Goal: Complete application form

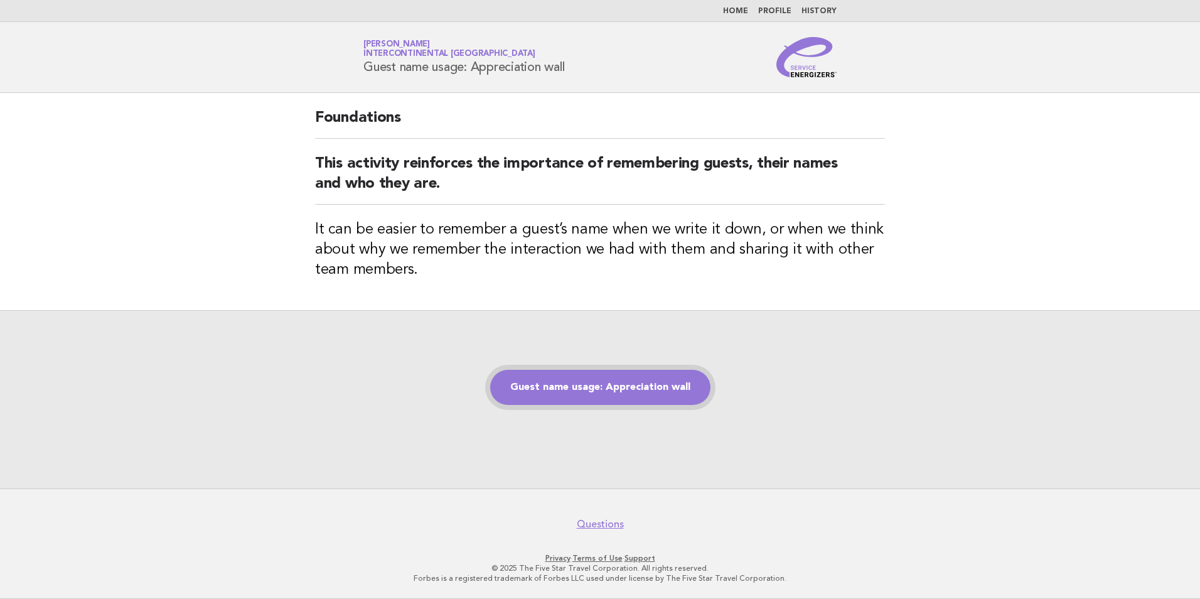
click at [657, 401] on link "Guest name usage: Appreciation wall" at bounding box center [600, 387] width 220 height 35
click at [636, 381] on link "Guest name usage: Appreciation wall" at bounding box center [600, 387] width 220 height 35
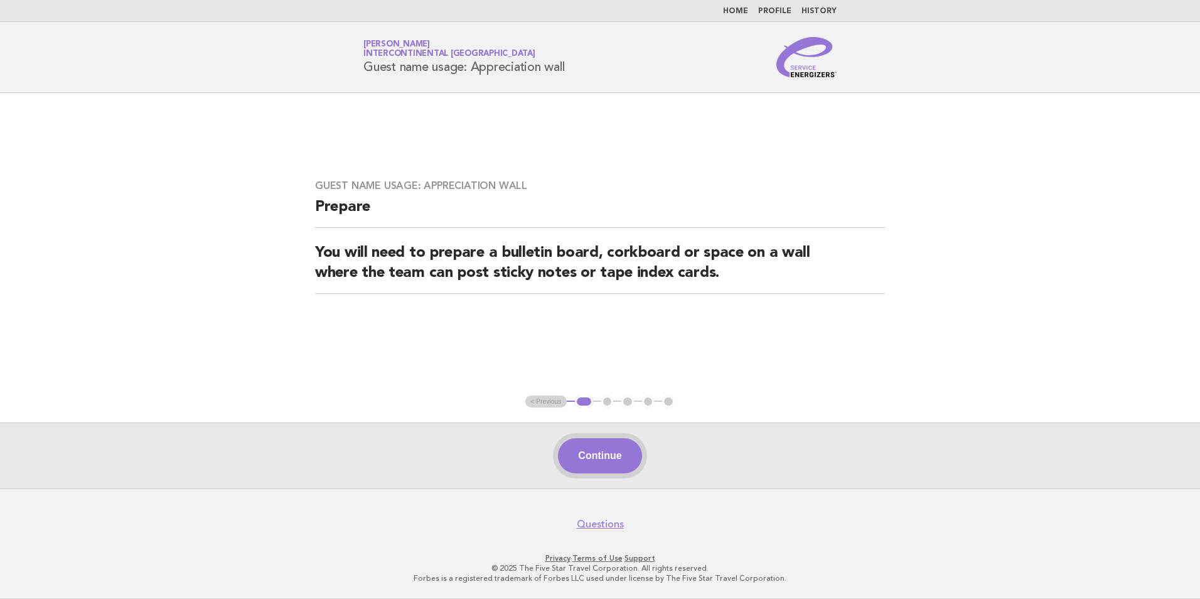
click at [588, 451] on button "Continue" at bounding box center [600, 455] width 84 height 35
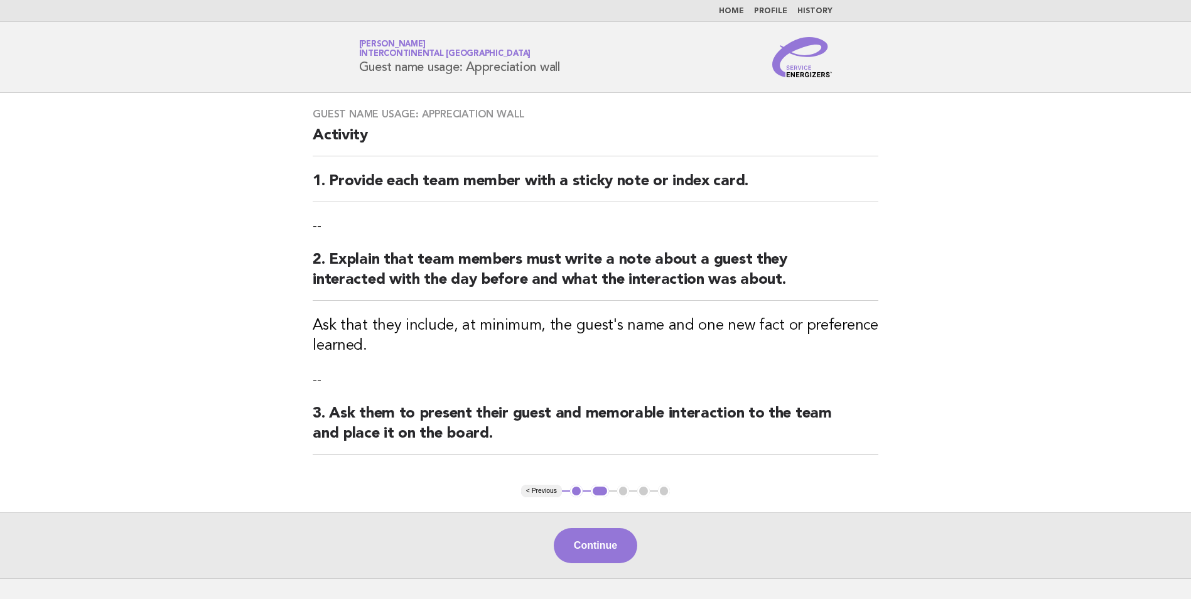
click at [602, 541] on button "Continue" at bounding box center [596, 545] width 84 height 35
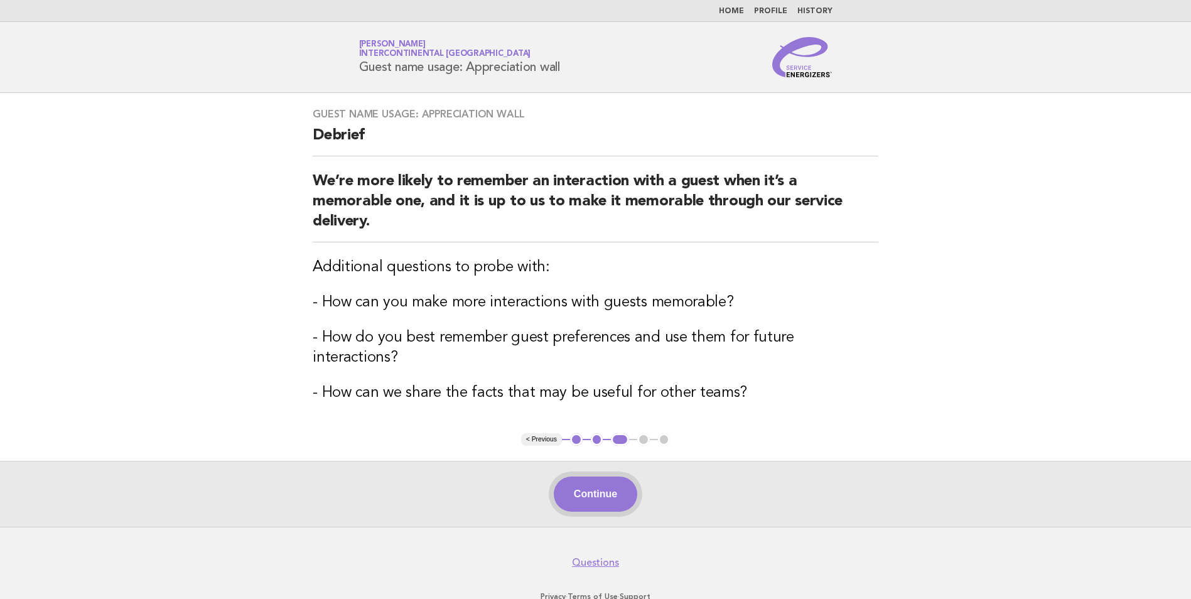
click at [602, 484] on button "Continue" at bounding box center [596, 494] width 84 height 35
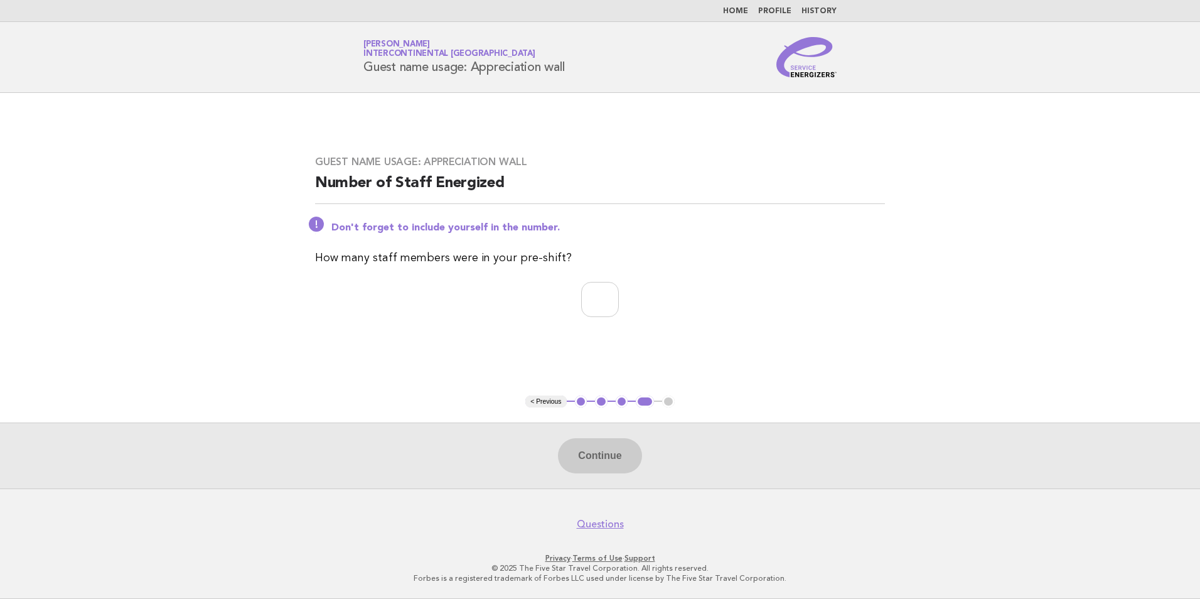
click at [577, 279] on div "Guest name usage: Appreciation wall Number of Staff Energized Don't forget to i…" at bounding box center [600, 244] width 600 height 207
click at [581, 299] on input "number" at bounding box center [600, 299] width 38 height 35
type input "*"
click at [595, 447] on button "Continue" at bounding box center [600, 455] width 84 height 35
